Goal: Complete application form

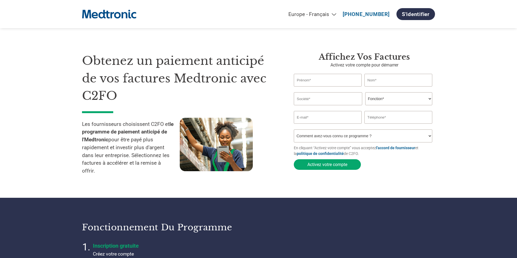
select select "fr-FR"
click at [313, 74] on input "text" at bounding box center [328, 80] width 68 height 13
type input "[DEMOGRAPHIC_DATA]"
click at [378, 74] on input "text" at bounding box center [398, 80] width 68 height 13
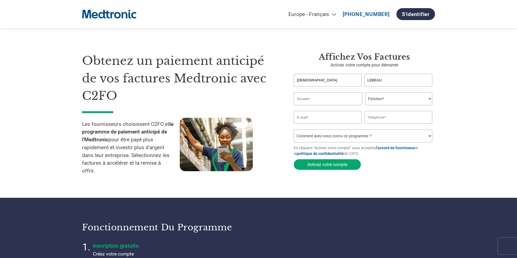
type input "LEBEAU"
click at [312, 92] on input "text" at bounding box center [328, 98] width 68 height 13
click at [365, 92] on select "Fonction* Directeur administratif et financier Responsable crédit Contrôleur de…" at bounding box center [398, 98] width 67 height 13
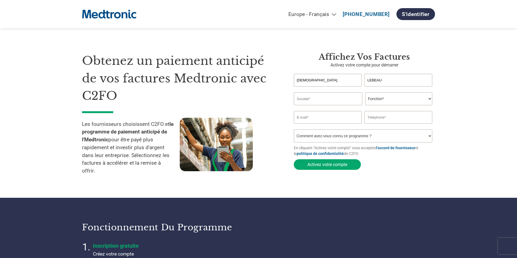
select select "OWNER_FOUNDER"
click option "Fondateur / Actionnaire principal" at bounding box center [0, 0] width 0 height 0
click at [325, 111] on input "email" at bounding box center [328, 117] width 68 height 13
type input "[EMAIL_ADDRESS][DOMAIN_NAME]"
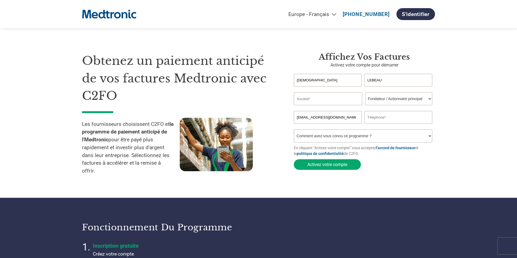
click at [376, 111] on input "text" at bounding box center [398, 117] width 68 height 13
type input "33 6 09 10 26 01"
click at [294, 130] on select "Comment avez-vous connu ce programme ? Par courrier Par e-mail Sur les réseaux …" at bounding box center [363, 136] width 139 height 13
select select "Email"
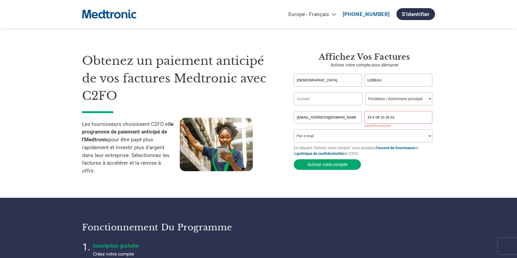
click option "Par e-mail" at bounding box center [0, 0] width 0 height 0
click at [371, 111] on input "33 6 09 10 26 01" at bounding box center [398, 117] width 68 height 13
type input "0609102601"
click at [329, 159] on button "Activez votre compte" at bounding box center [327, 164] width 67 height 11
type input "LEBEAU"
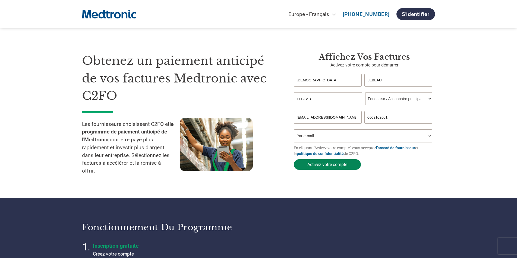
click at [321, 159] on button "Activez votre compte" at bounding box center [327, 164] width 67 height 11
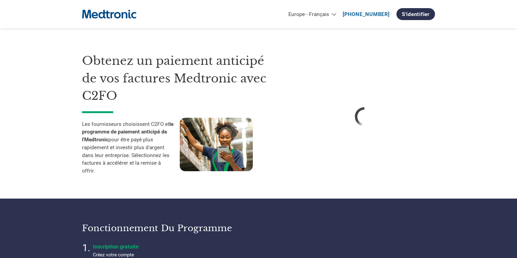
select select "fr-FR"
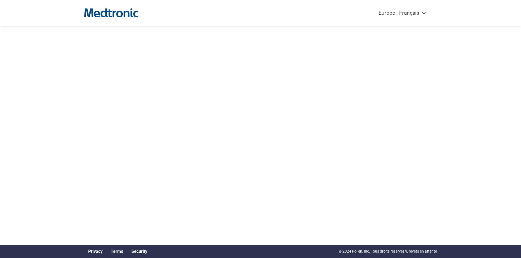
select select "fr-FR"
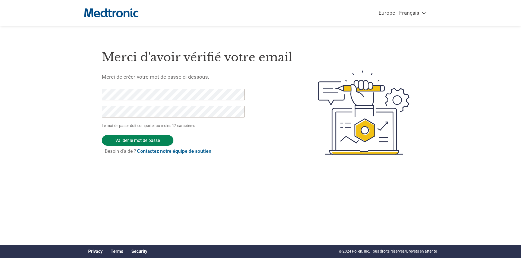
click at [138, 146] on input "Valider le mot de passe" at bounding box center [138, 140] width 72 height 11
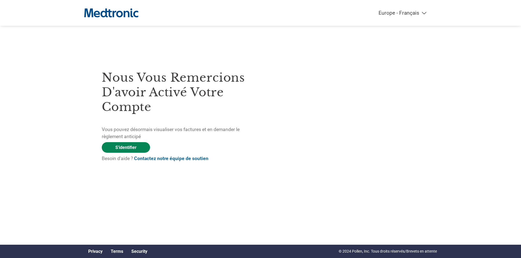
click at [127, 152] on link "S'identifier" at bounding box center [126, 147] width 48 height 11
